Goal: Task Accomplishment & Management: Use online tool/utility

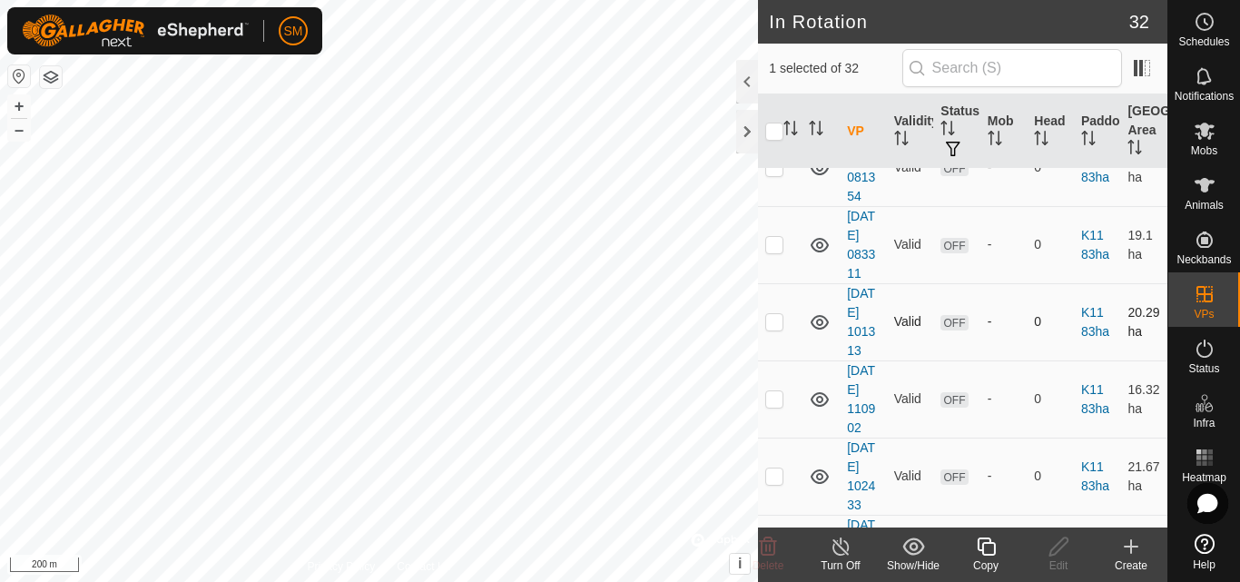
scroll to position [817, 0]
click at [990, 539] on icon at bounding box center [986, 547] width 18 height 18
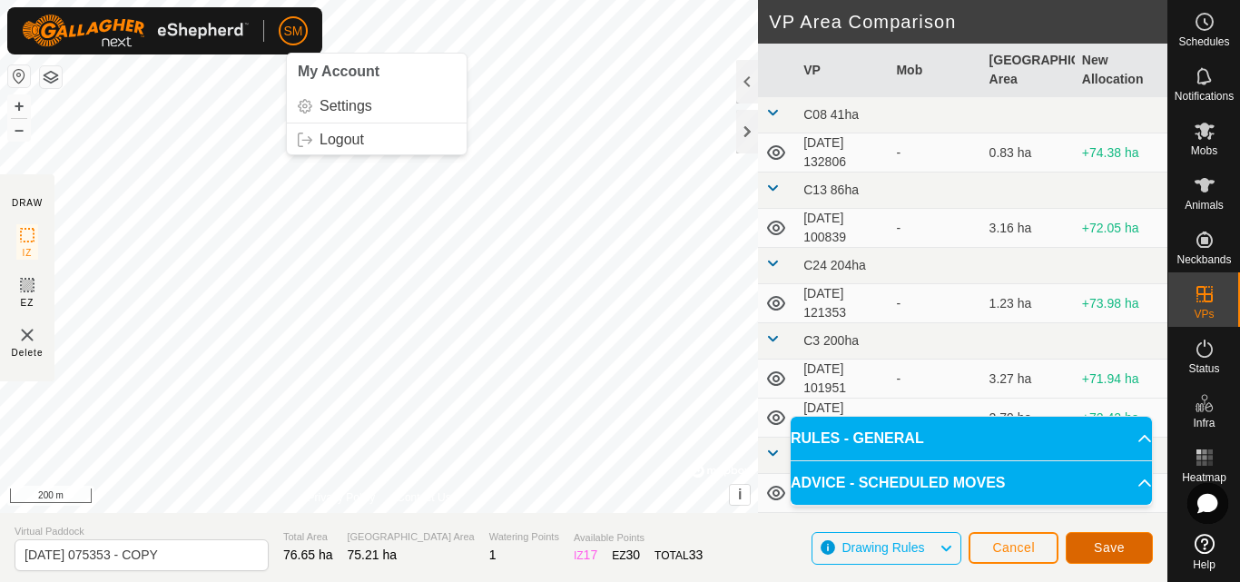
click at [1126, 556] on button "Save" at bounding box center [1109, 548] width 87 height 32
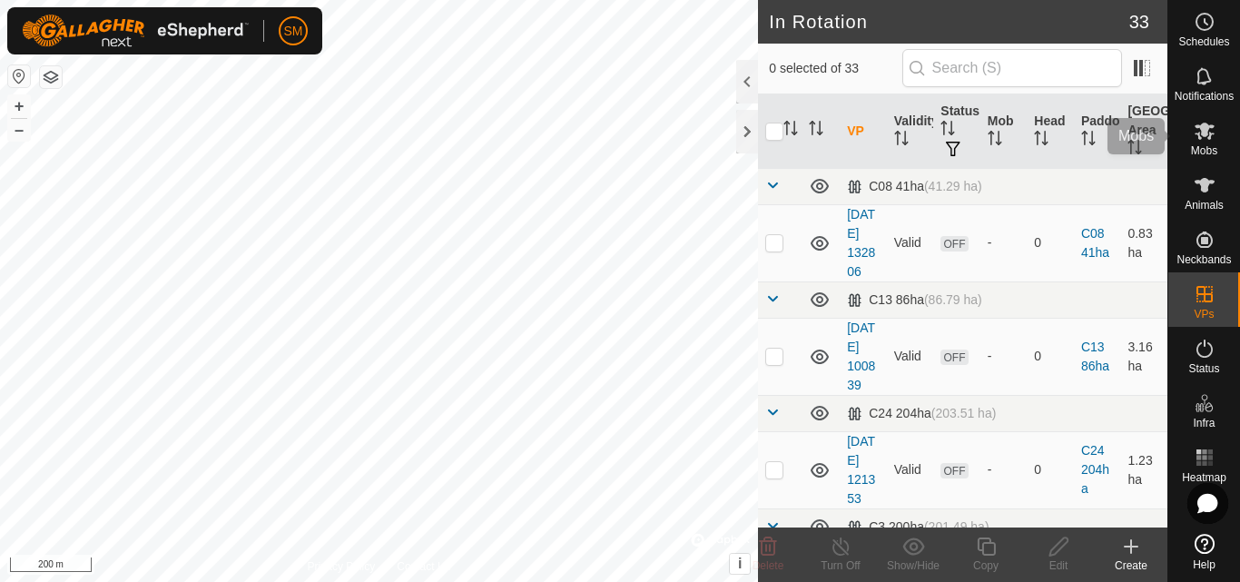
click at [1203, 143] on es-mob-svg-icon at bounding box center [1205, 130] width 33 height 29
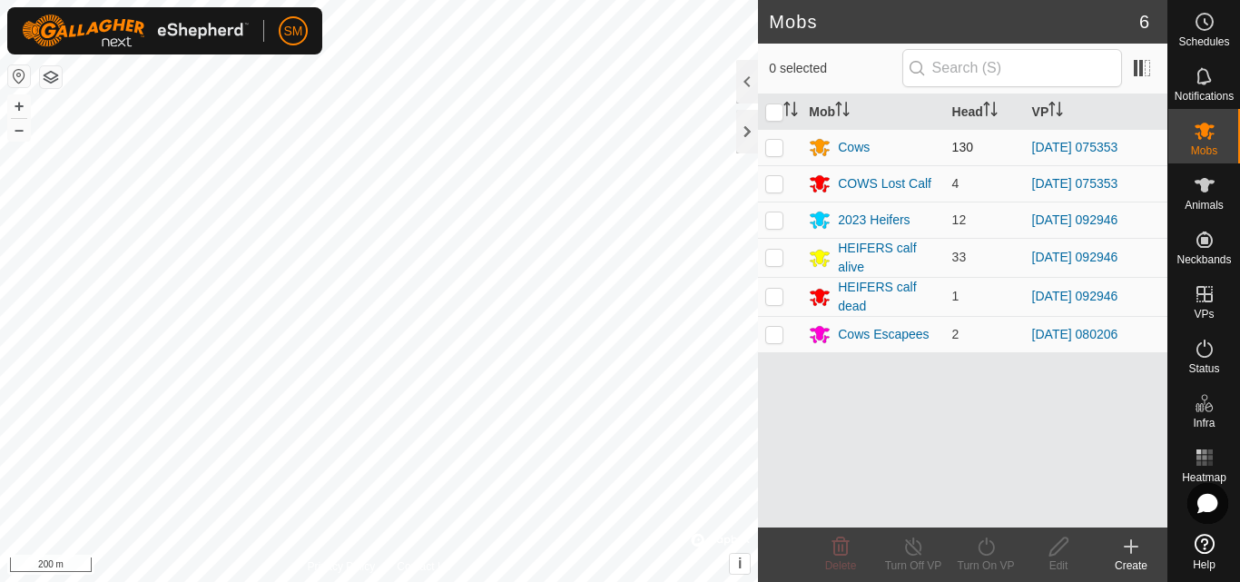
click at [766, 149] on p-checkbox at bounding box center [774, 147] width 18 height 15
checkbox input "true"
drag, startPoint x: 767, startPoint y: 183, endPoint x: 842, endPoint y: 260, distance: 106.6
click at [766, 183] on p-checkbox at bounding box center [774, 183] width 18 height 15
checkbox input "true"
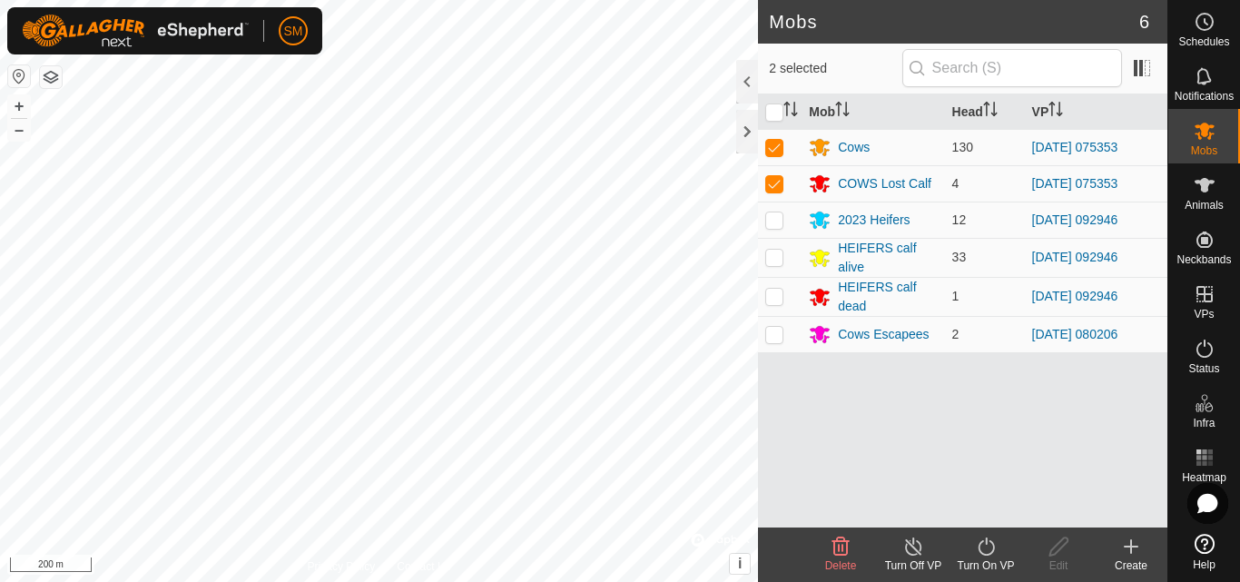
click at [988, 545] on icon at bounding box center [986, 547] width 23 height 22
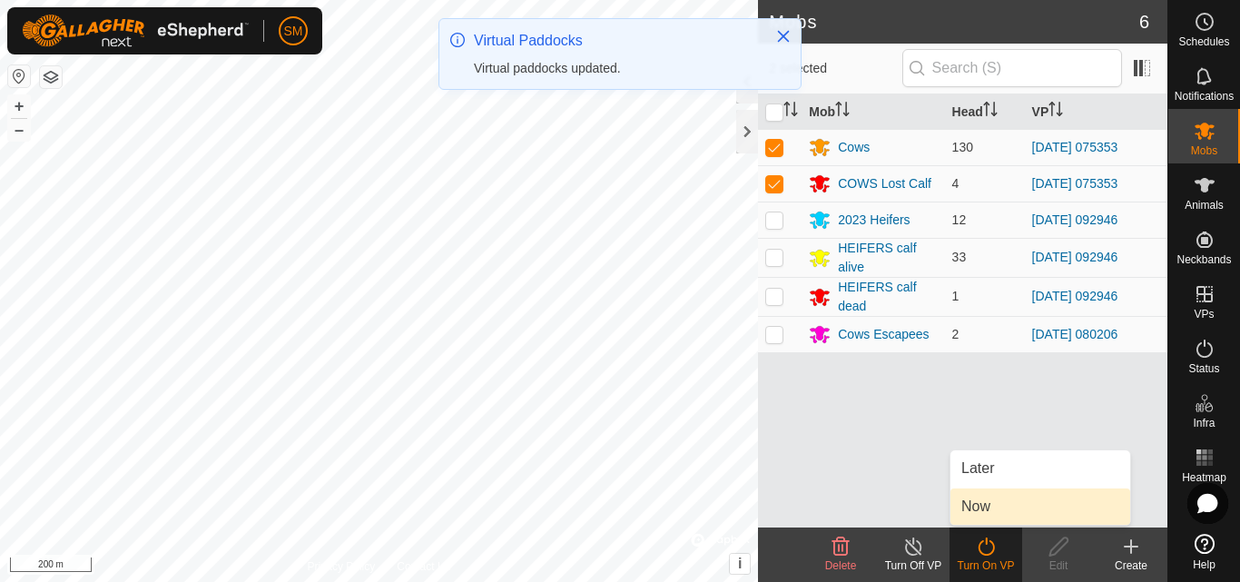
click at [991, 506] on link "Now" at bounding box center [1041, 507] width 180 height 36
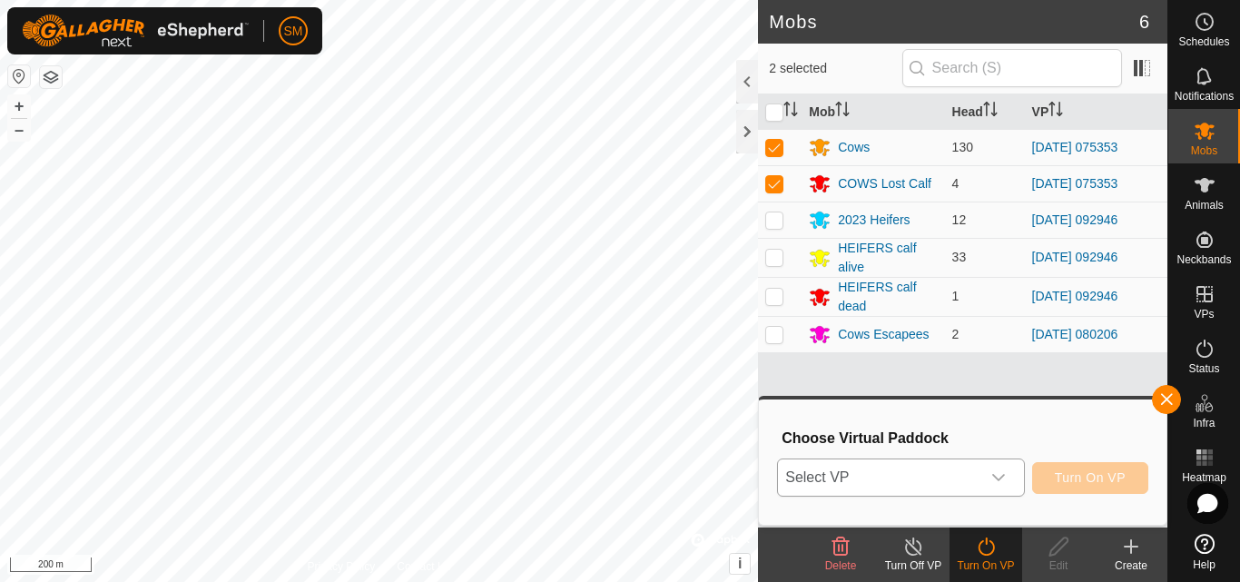
click at [978, 469] on span "Select VP" at bounding box center [879, 477] width 202 height 36
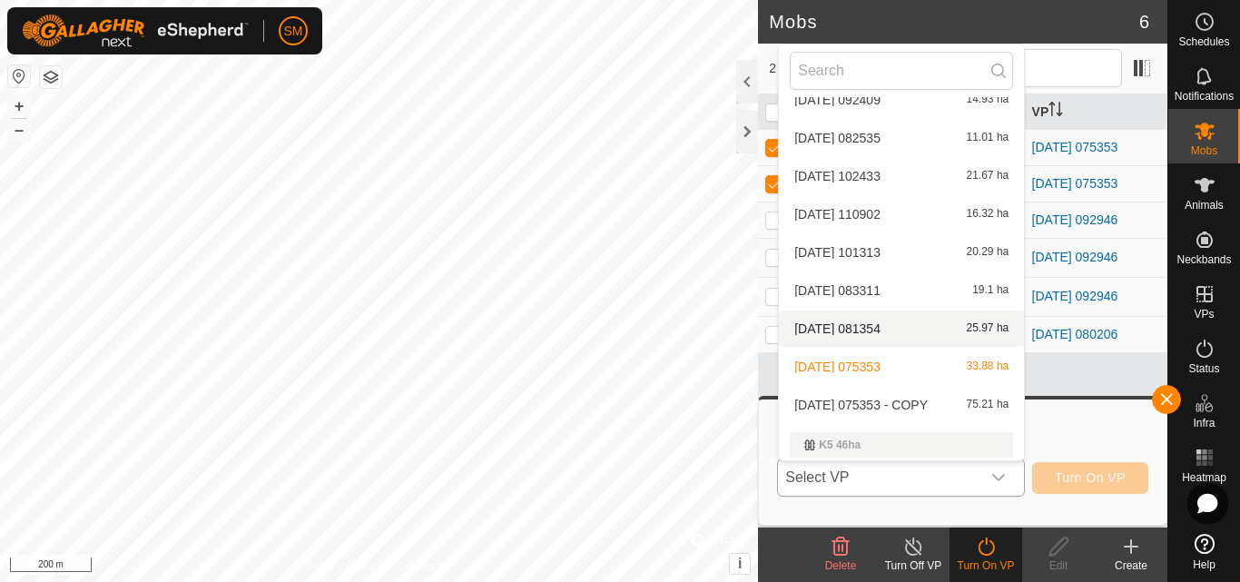
scroll to position [908, 0]
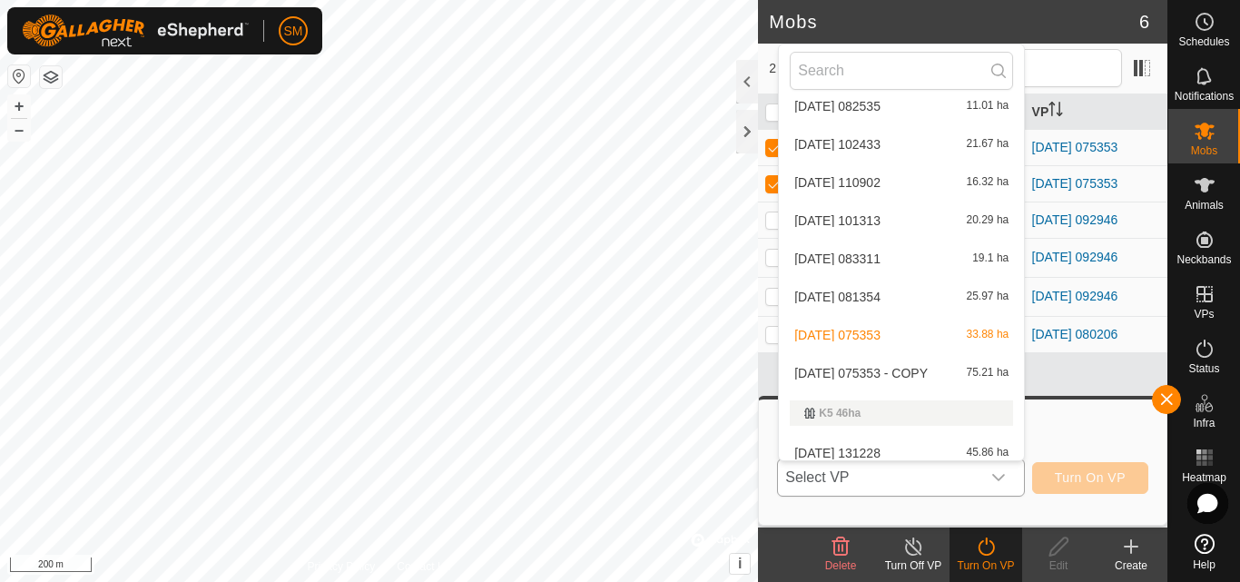
click at [916, 375] on li "[DATE] 075353 - COPY 75.21 ha" at bounding box center [901, 373] width 245 height 36
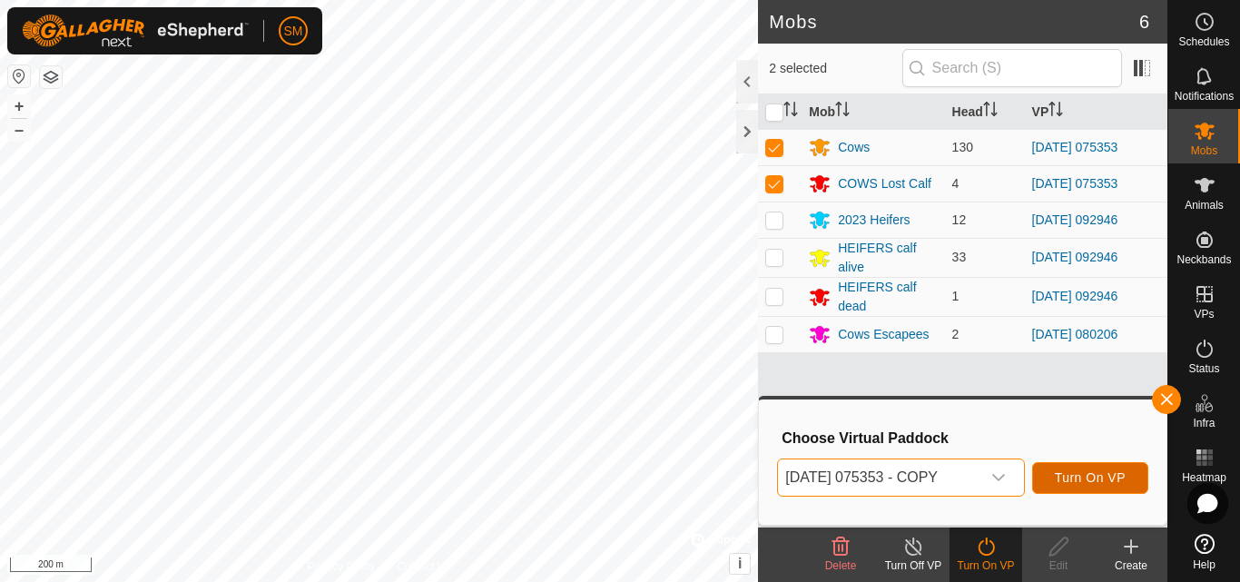
click at [1074, 477] on span "Turn On VP" at bounding box center [1090, 477] width 71 height 15
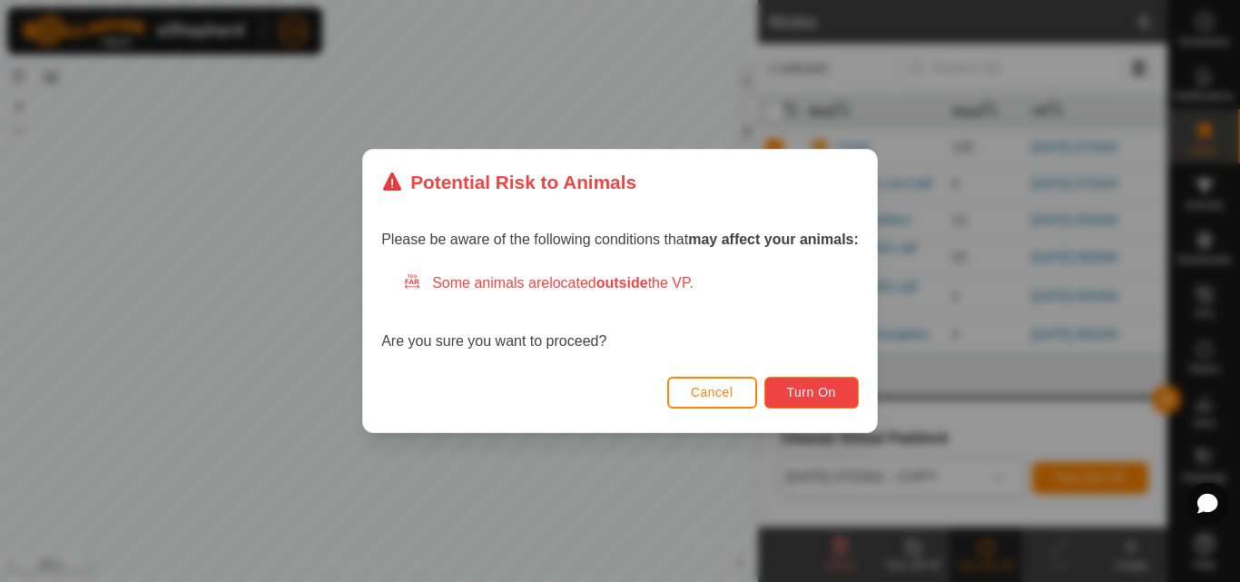
click at [795, 402] on button "Turn On" at bounding box center [812, 393] width 94 height 32
